Goal: Information Seeking & Learning: Learn about a topic

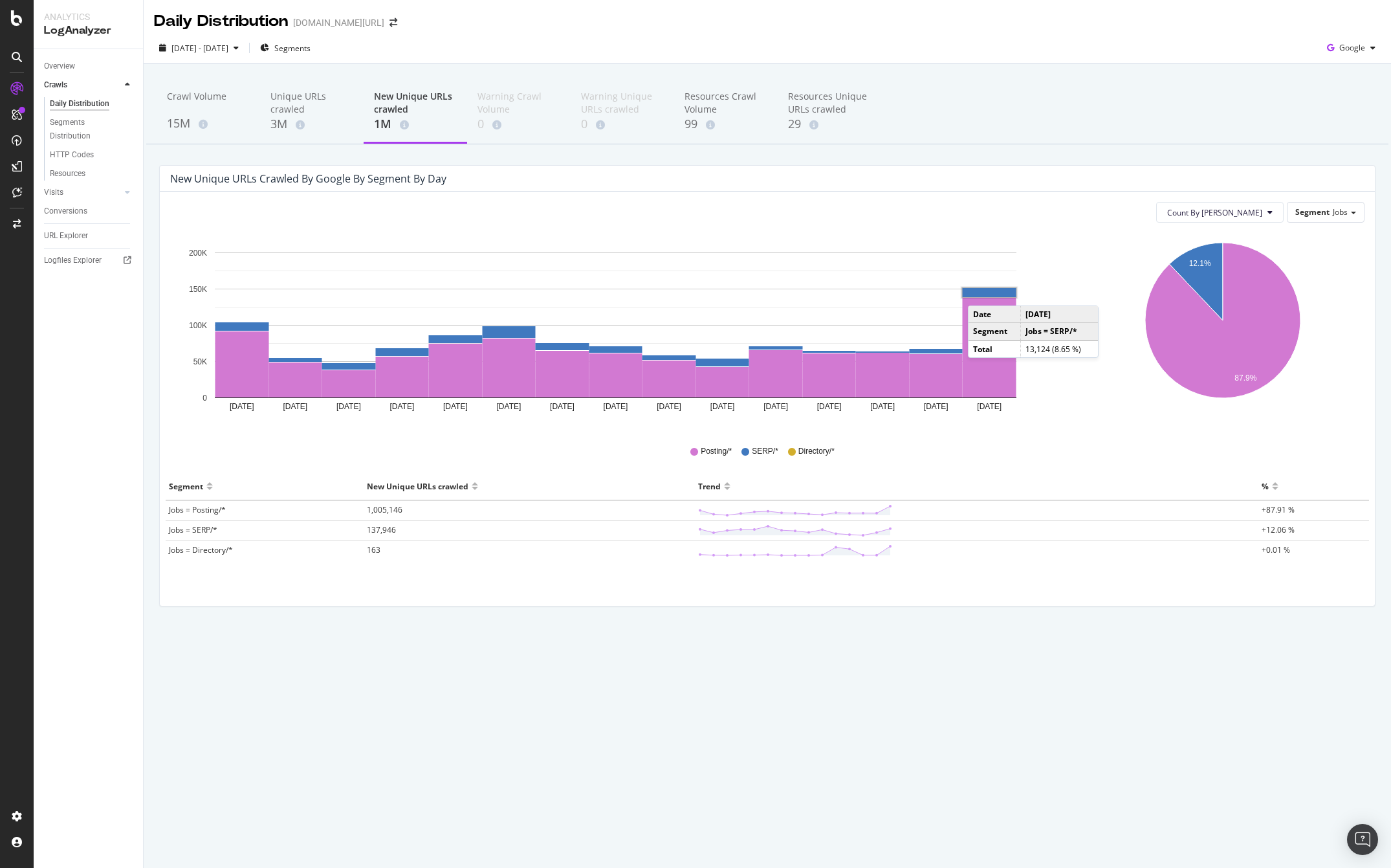
click at [981, 293] on rect "A chart." at bounding box center [990, 293] width 53 height 10
